Goal: Task Accomplishment & Management: Complete application form

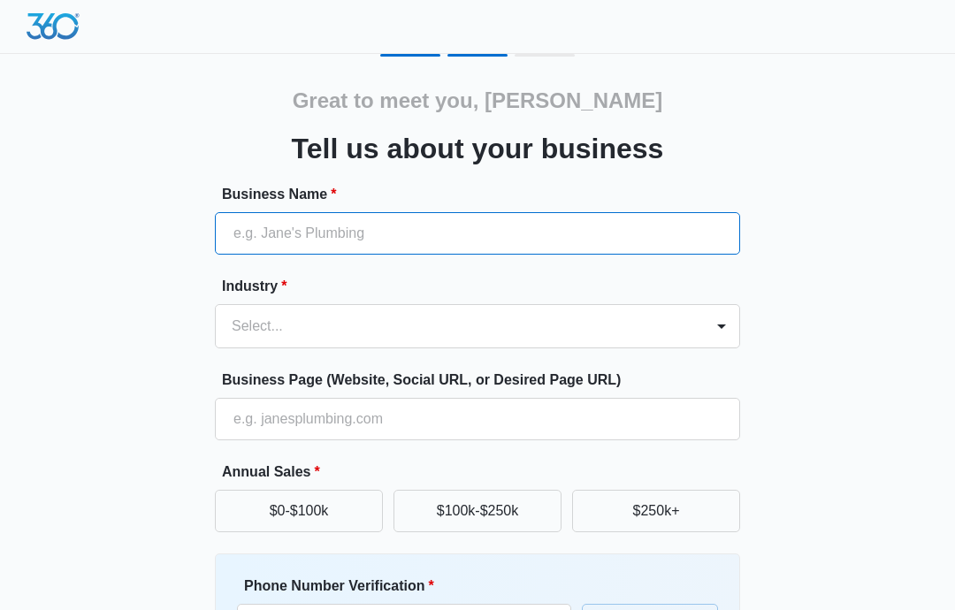
click at [543, 223] on input "Business Name *" at bounding box center [477, 233] width 525 height 42
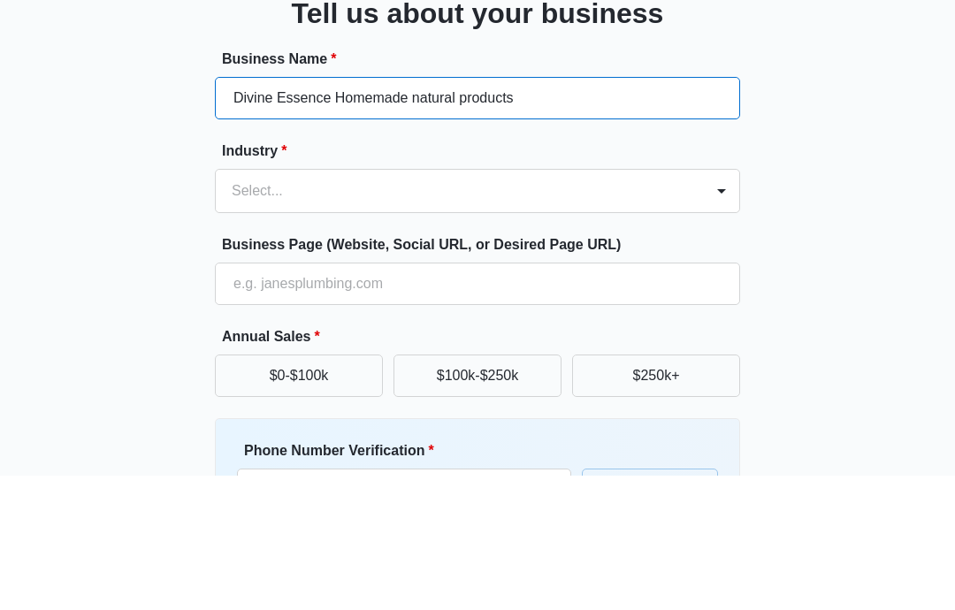
type input "Divine Essence Homemade natural products"
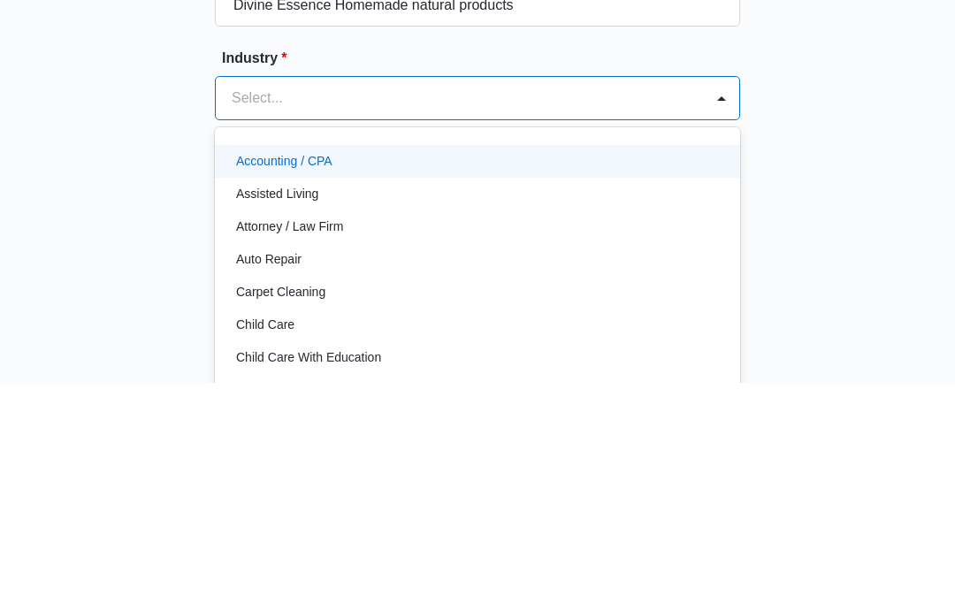
scroll to position [182, 0]
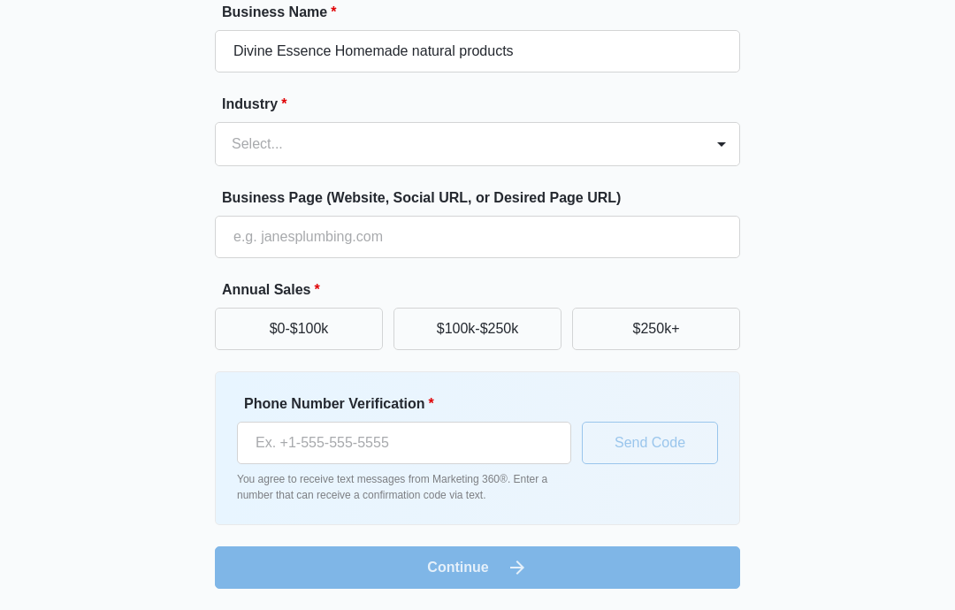
click at [696, 119] on div "Industry * Select..." at bounding box center [477, 130] width 525 height 73
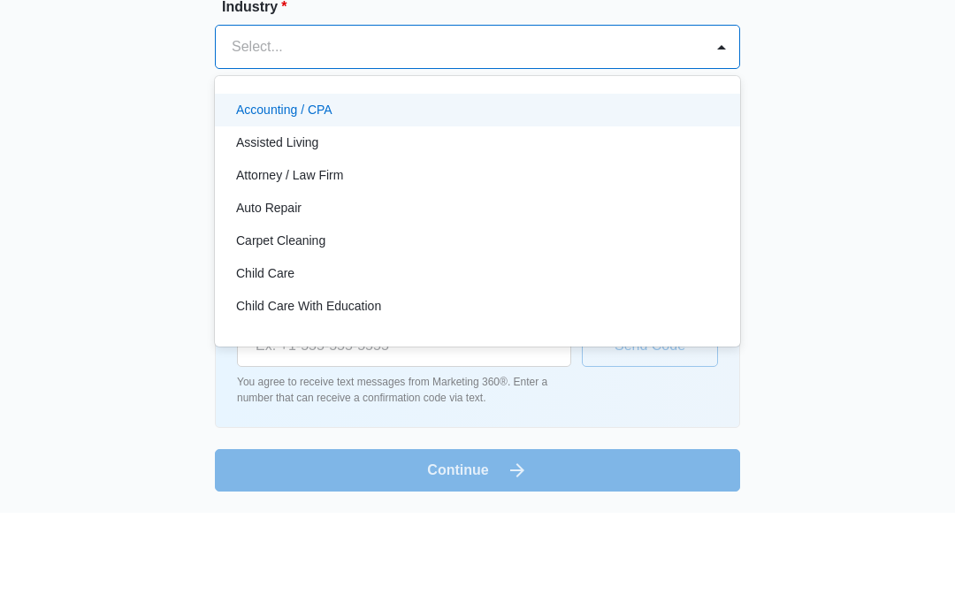
type input "j"
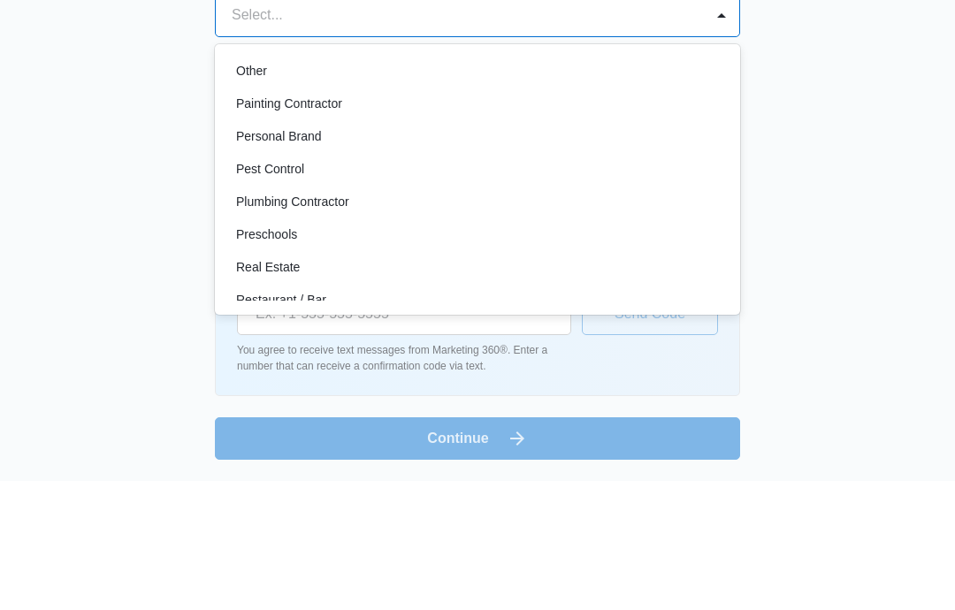
scroll to position [1047, 0]
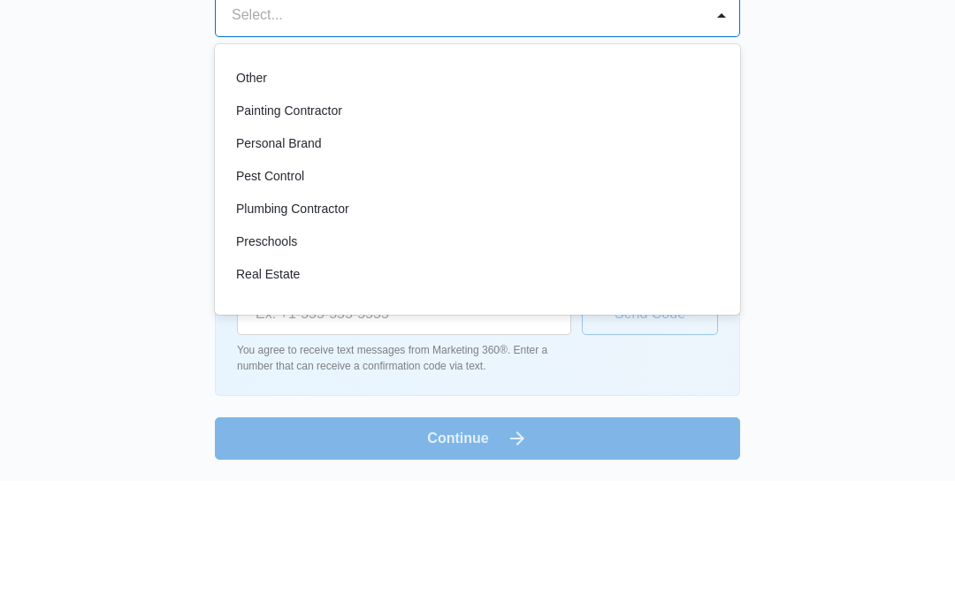
click at [652, 264] on div "Personal Brand" at bounding box center [475, 273] width 479 height 19
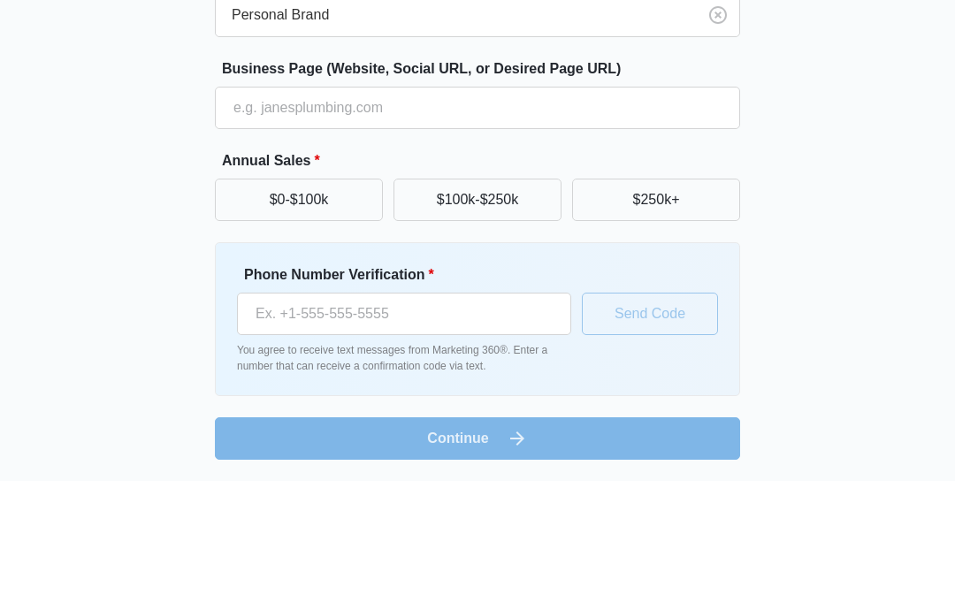
scroll to position [111, 0]
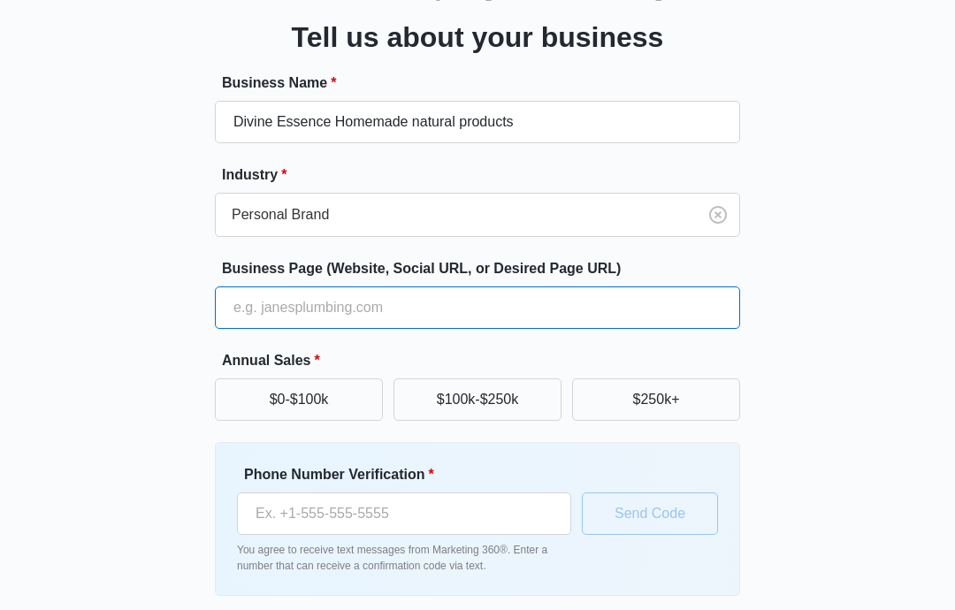
click at [633, 315] on input "Business Page (Website, Social URL, or Desired Page URL)" at bounding box center [477, 308] width 525 height 42
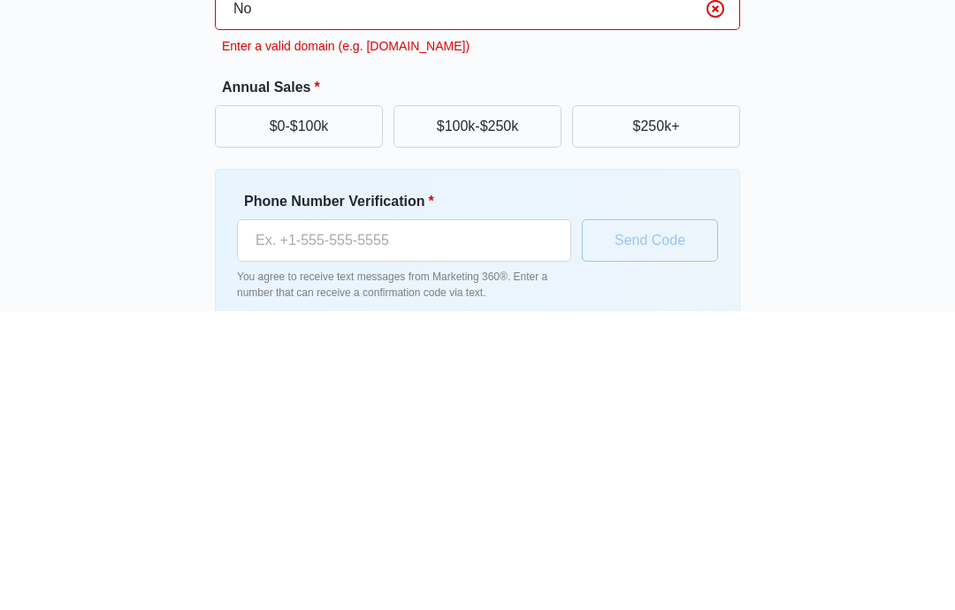
type input "N"
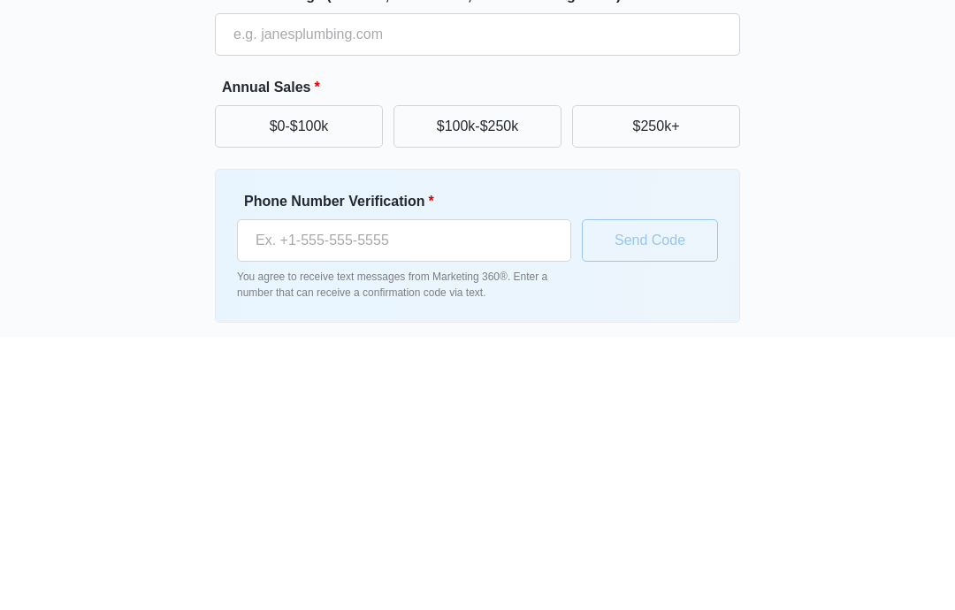
click at [765, 148] on div "Great to meet you, [PERSON_NAME] us about your business Business Name * Divine …" at bounding box center [478, 301] width 908 height 717
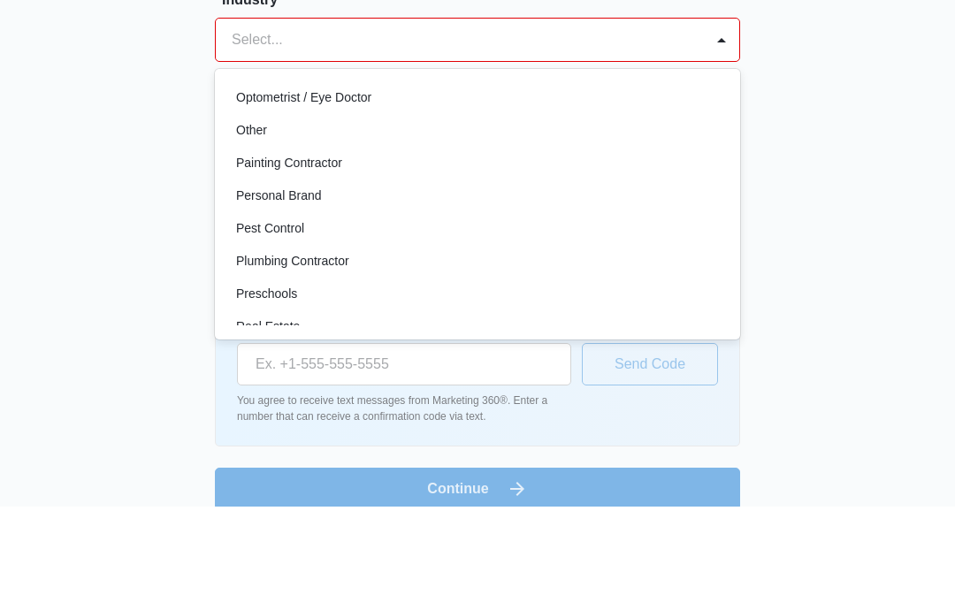
scroll to position [1024, 0]
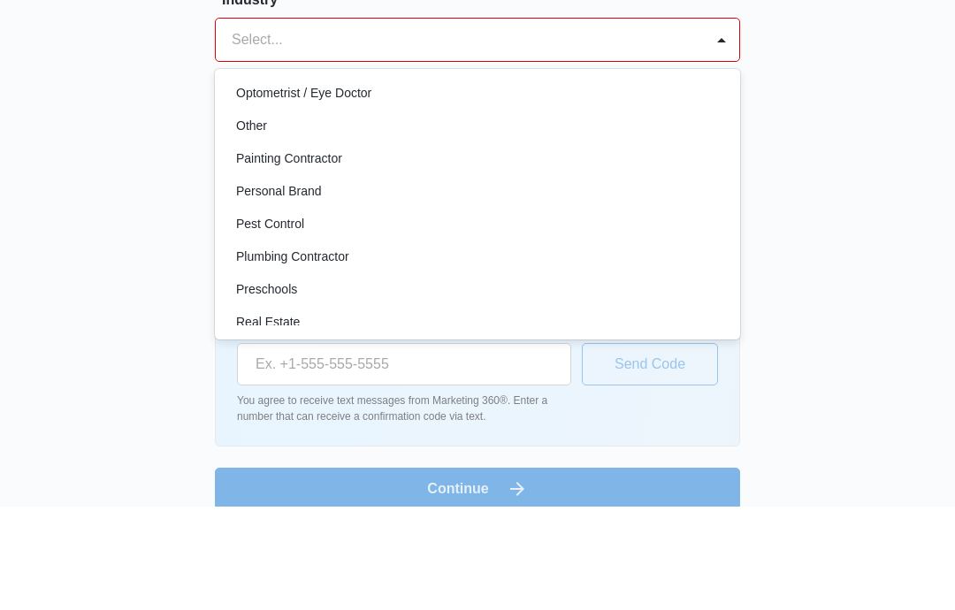
click at [604, 287] on div "Personal Brand" at bounding box center [475, 296] width 479 height 19
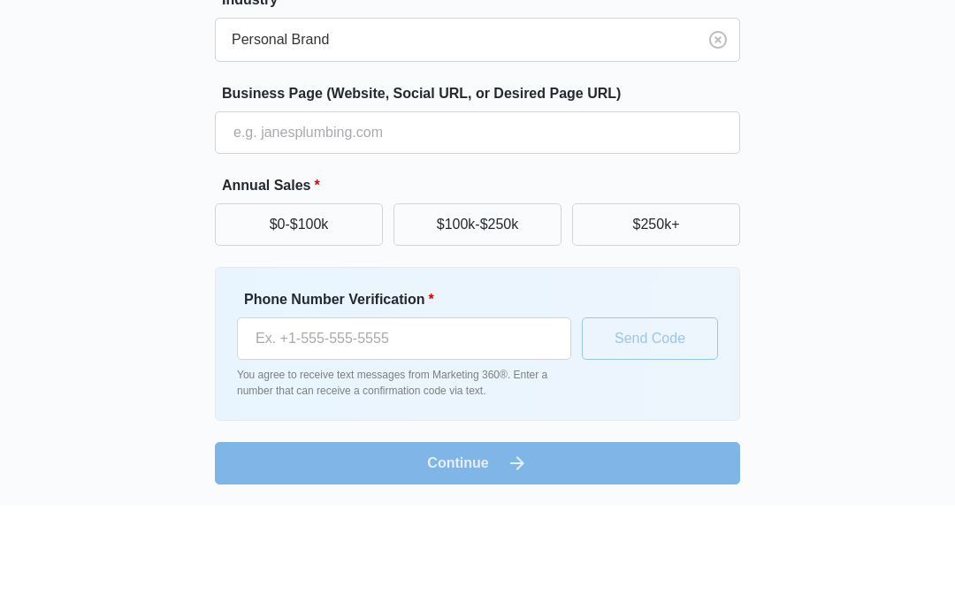
scroll to position [111, 0]
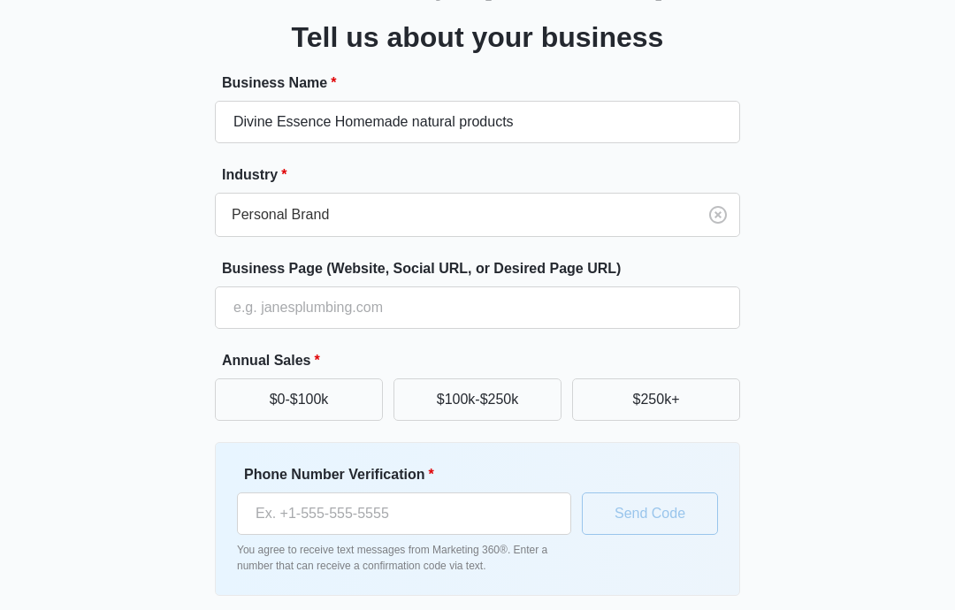
click at [336, 390] on button "$0-$100k" at bounding box center [299, 400] width 168 height 42
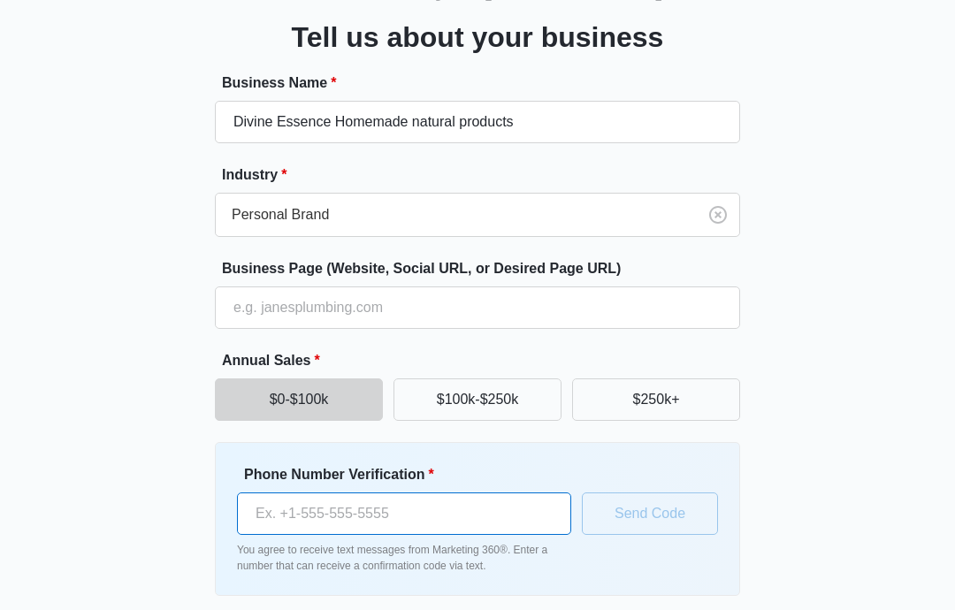
click at [491, 520] on input "Phone Number Verification *" at bounding box center [404, 514] width 334 height 42
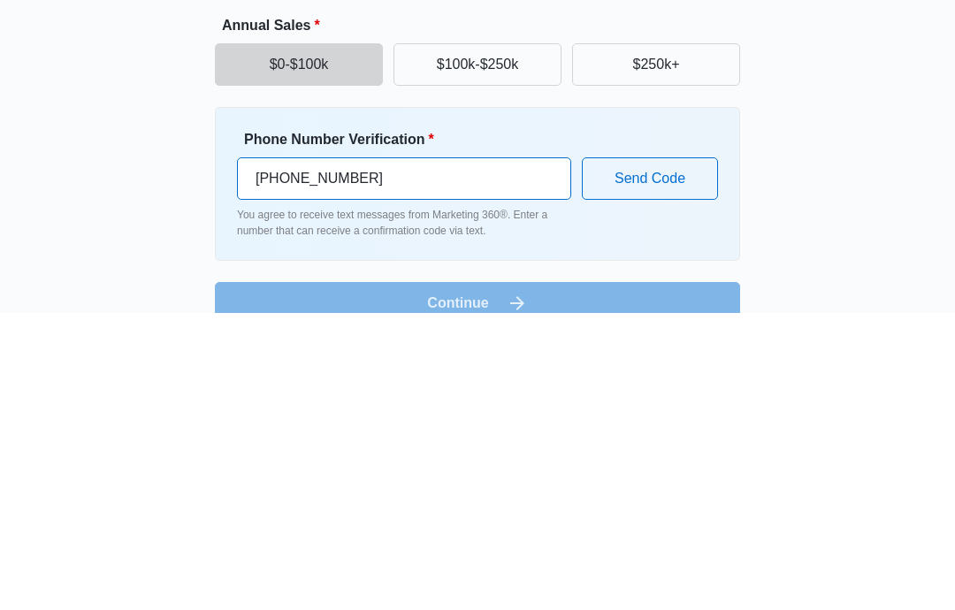
type input "[PHONE_NUMBER]"
click at [675, 456] on button "Send Code" at bounding box center [650, 477] width 136 height 42
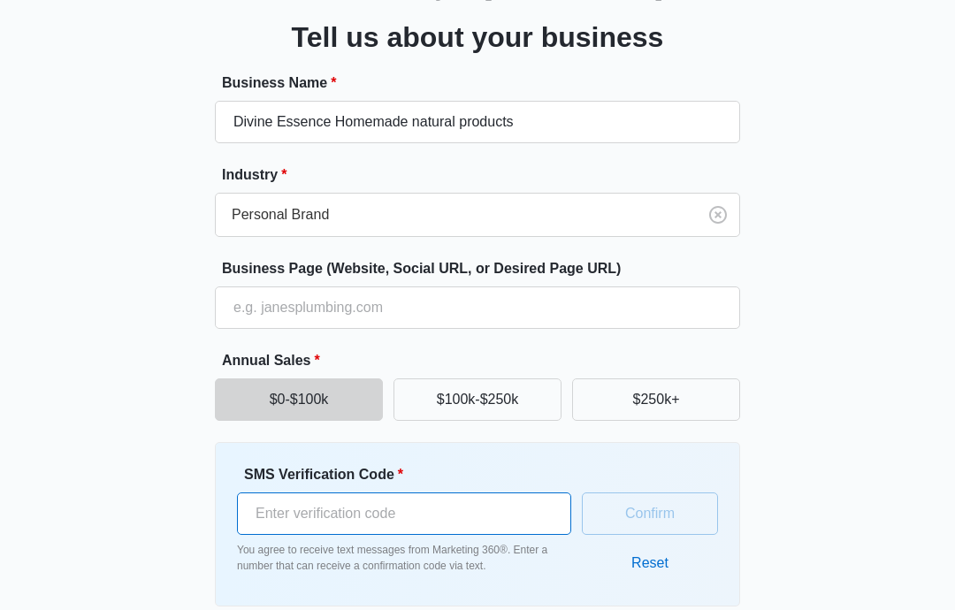
click at [525, 517] on input "SMS Verification Code *" at bounding box center [404, 514] width 334 height 42
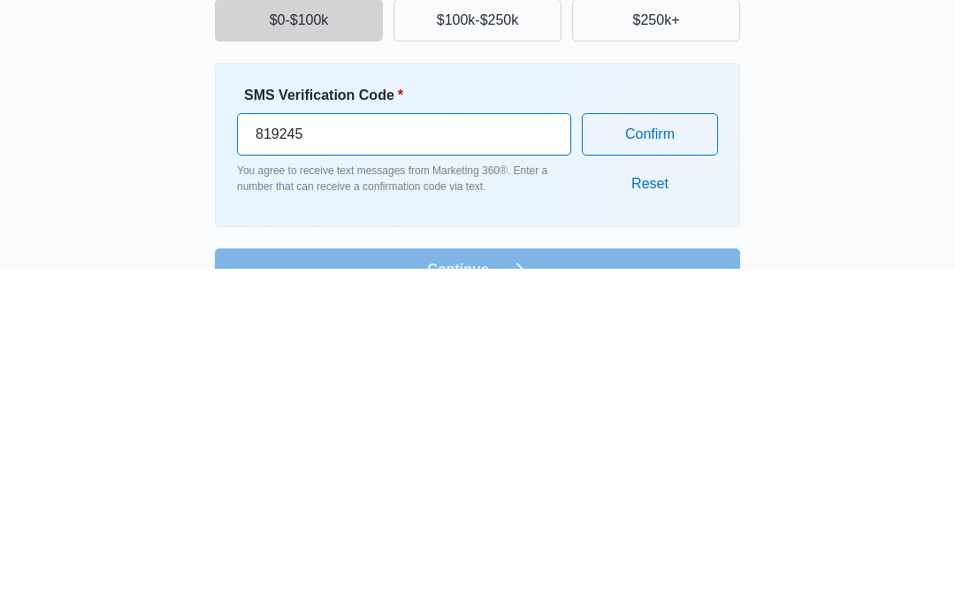
type input "819245"
click at [678, 456] on button "Confirm" at bounding box center [650, 477] width 136 height 42
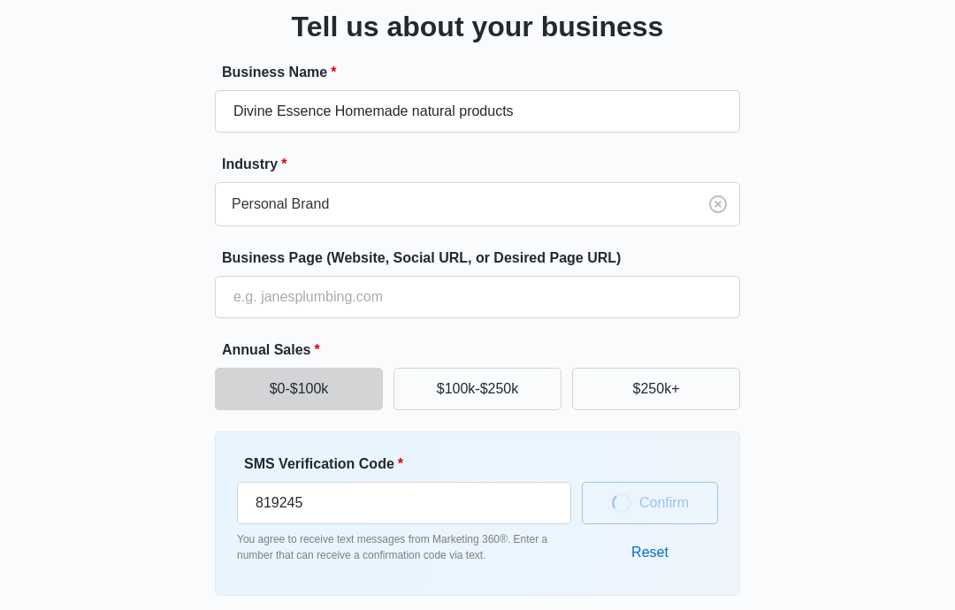
scroll to position [111, 0]
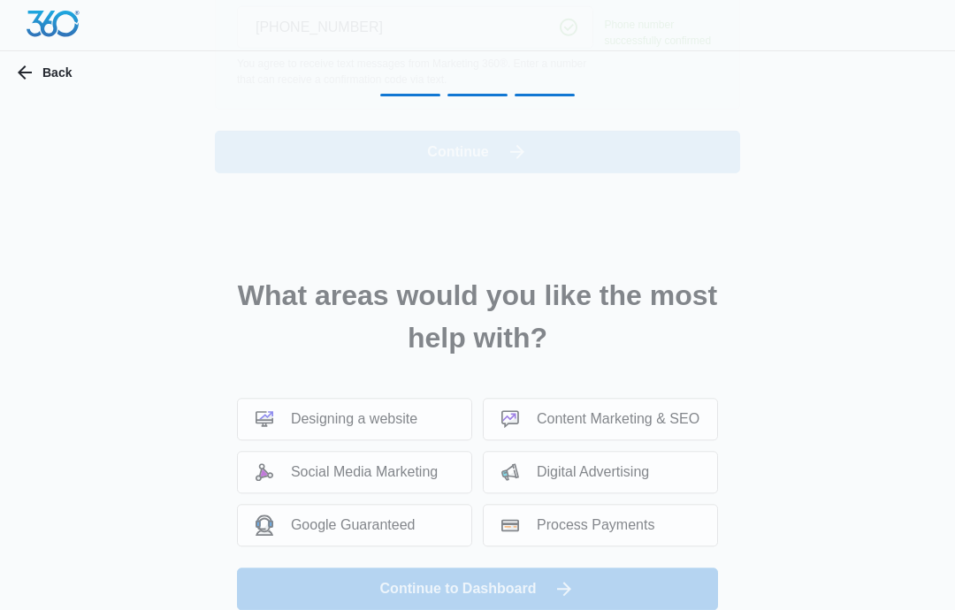
scroll to position [0, 0]
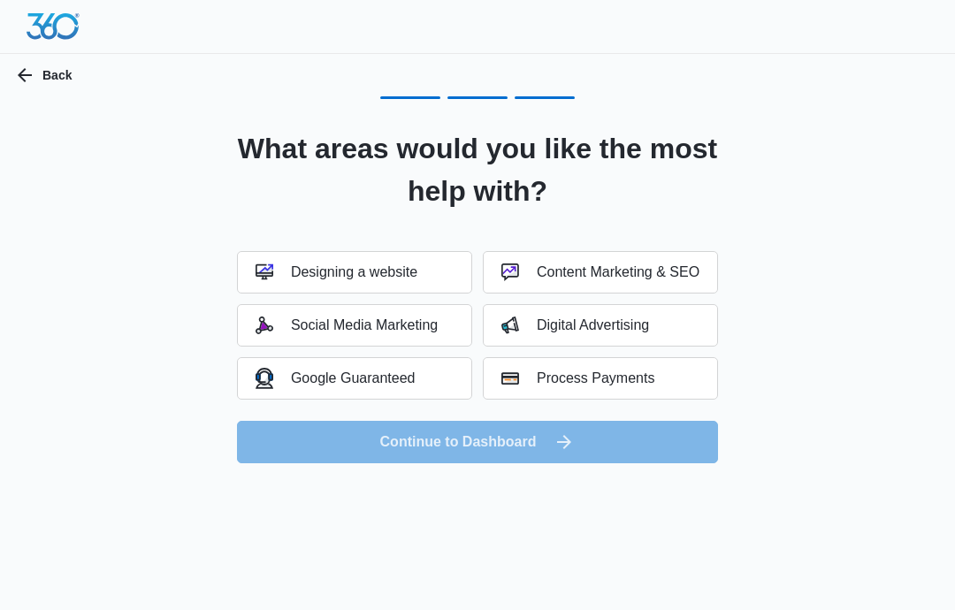
click at [368, 278] on div "Designing a website" at bounding box center [337, 273] width 162 height 18
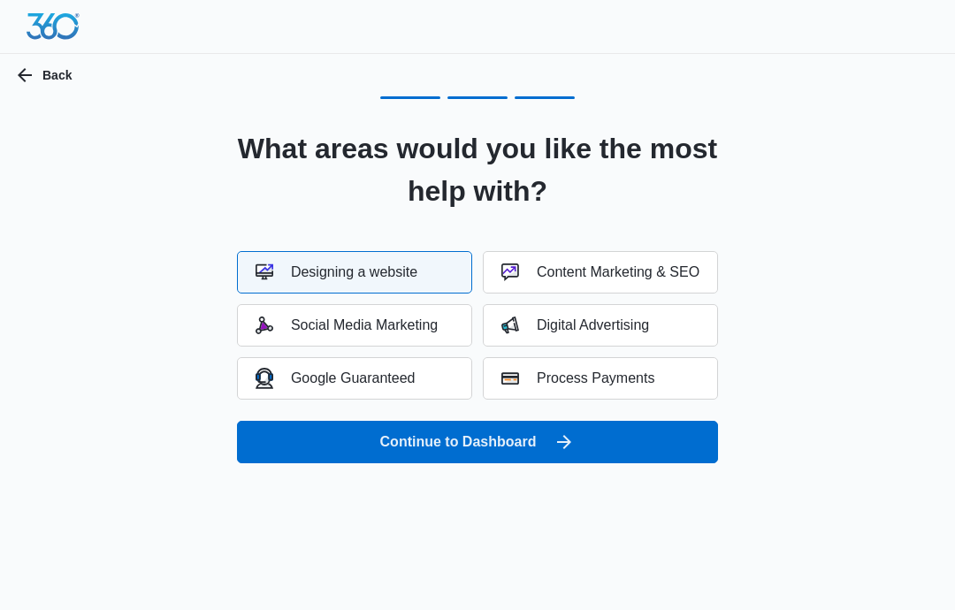
click at [654, 455] on button "Continue to Dashboard" at bounding box center [477, 442] width 481 height 42
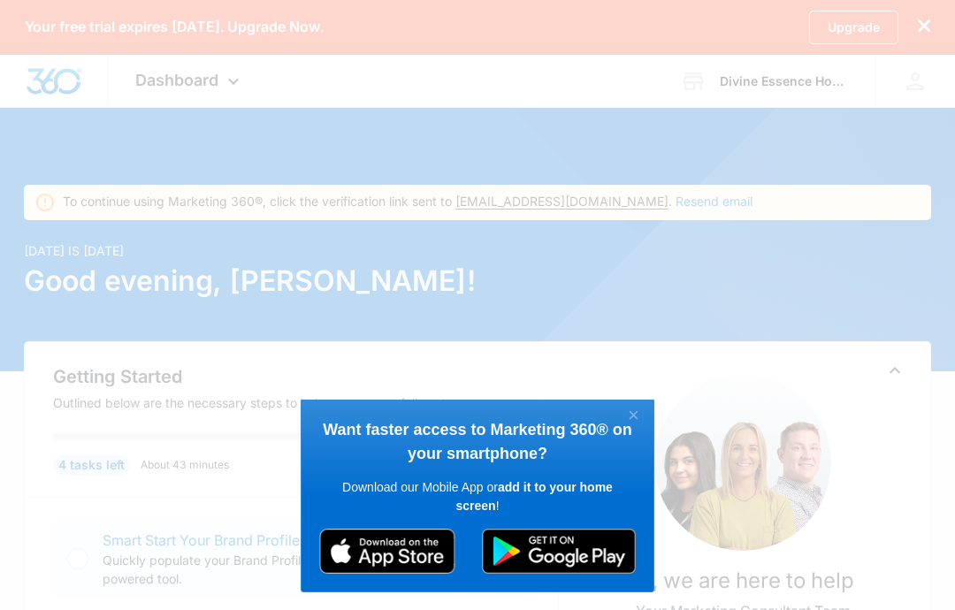
click at [639, 417] on link "×" at bounding box center [633, 416] width 31 height 23
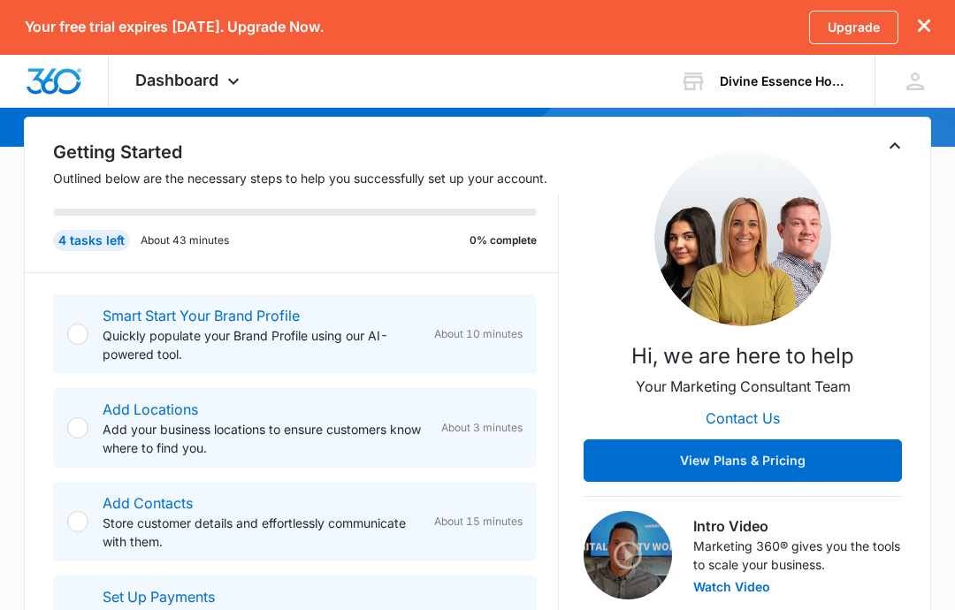
scroll to position [225, 0]
click at [126, 310] on link "Smart Start Your Brand Profile" at bounding box center [201, 316] width 197 height 18
